Goal: Information Seeking & Learning: Understand process/instructions

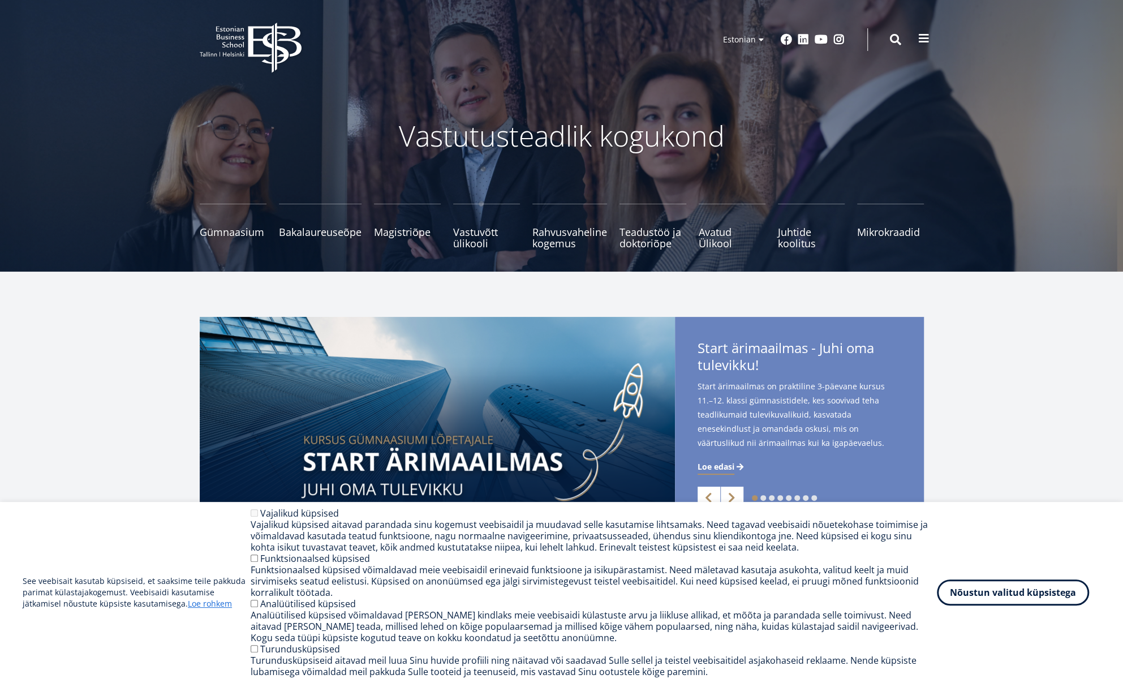
click at [918, 42] on span at bounding box center [923, 38] width 11 height 11
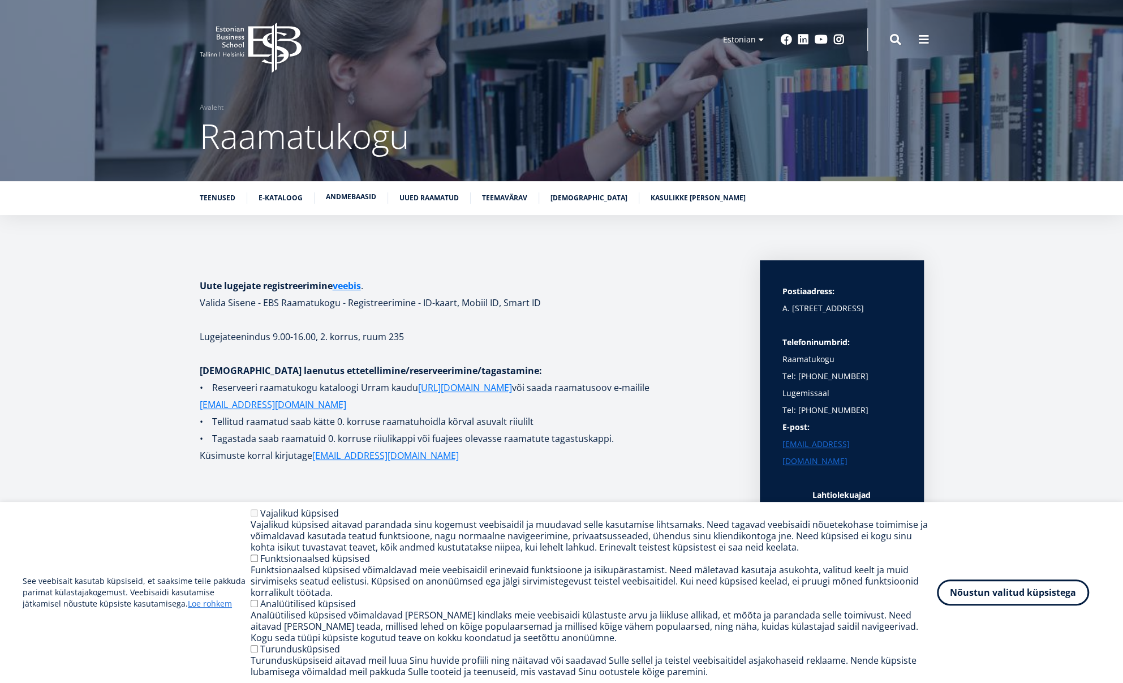
click at [368, 197] on link "Andmebaasid" at bounding box center [351, 196] width 50 height 11
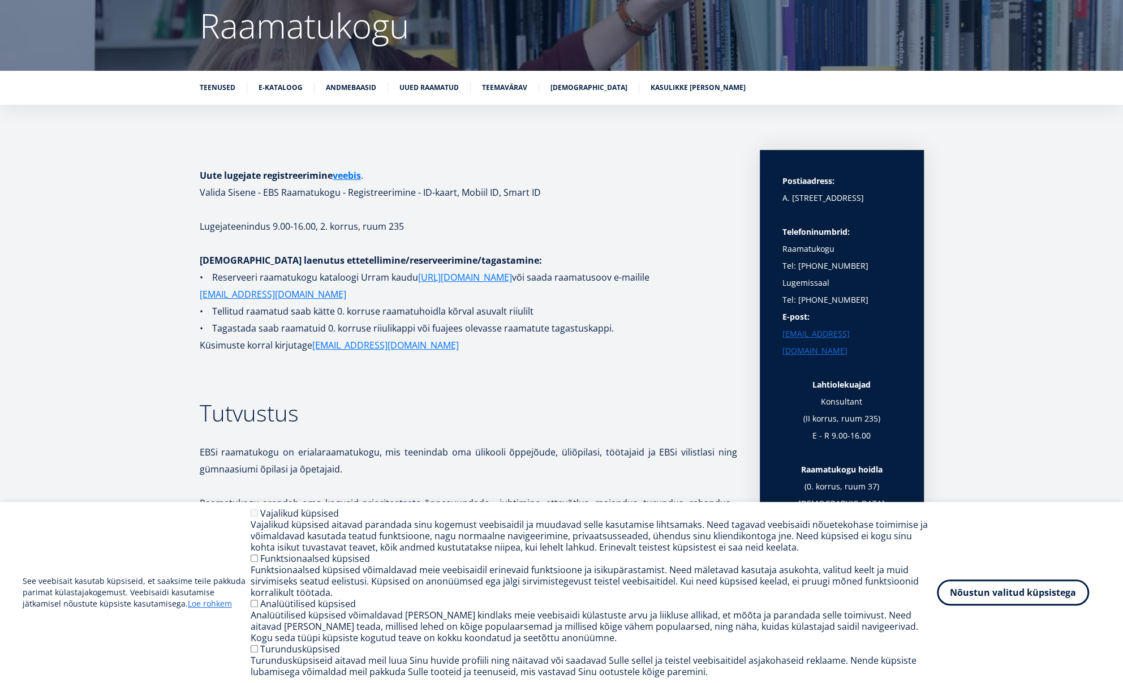
scroll to position [1572, 0]
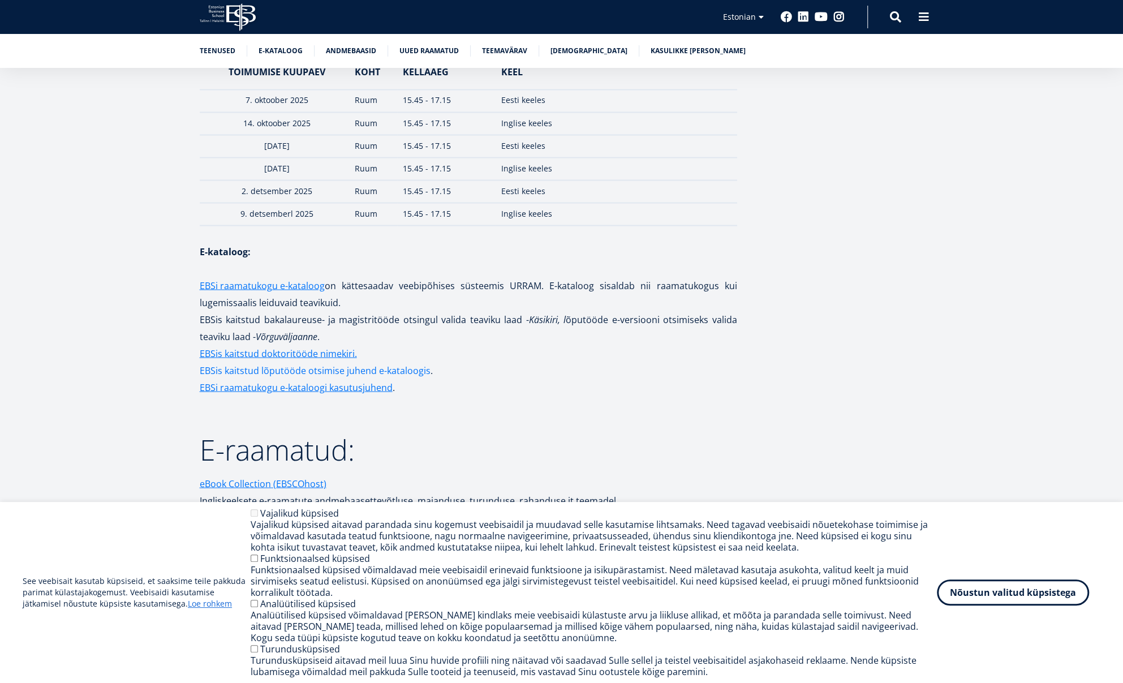
click at [275, 365] on link "EBSis kaitstud lõputööde otsimise juhend e-kataloogis" at bounding box center [315, 369] width 231 height 17
